Goal: Find contact information: Find contact information

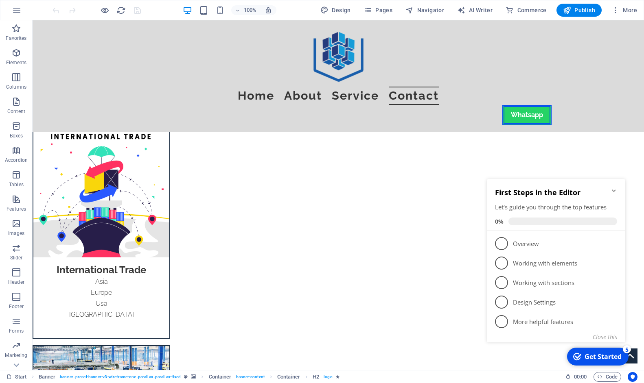
scroll to position [2506, 0]
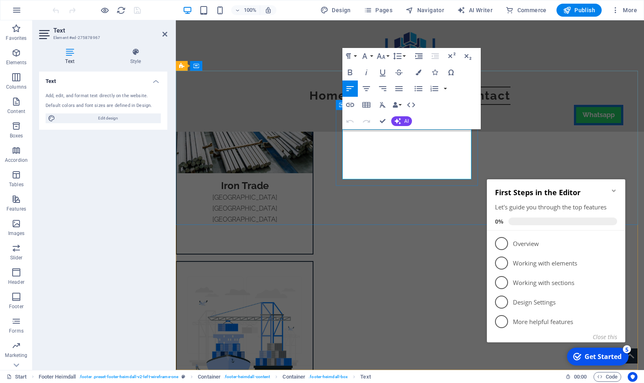
drag, startPoint x: 425, startPoint y: 162, endPoint x: 369, endPoint y: 163, distance: 56.2
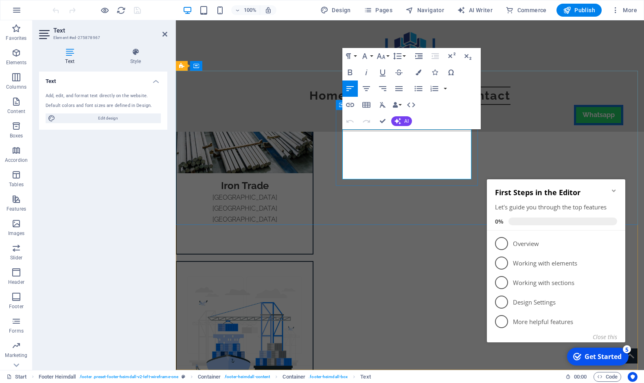
copy span "[PHONE_NUMBER]"
